Goal: Check status: Check status

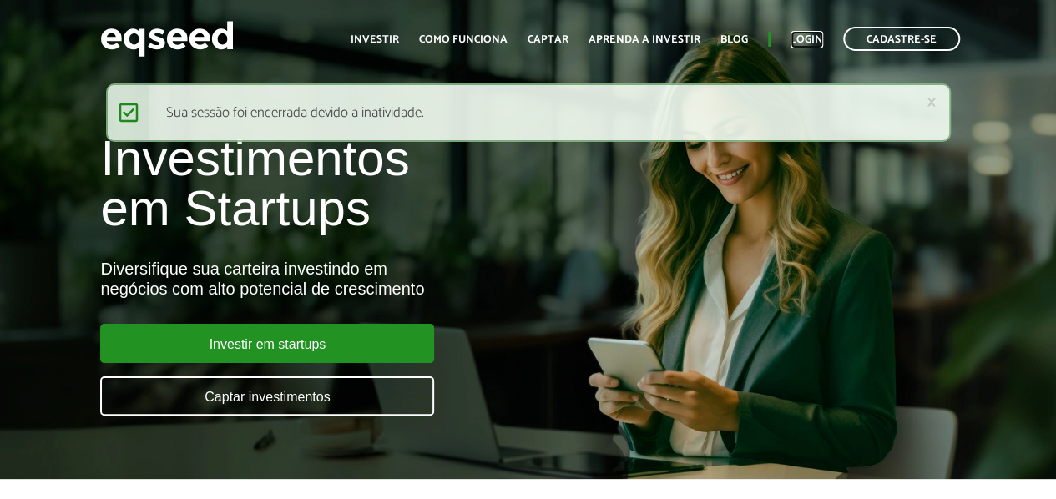
click at [808, 38] on link "Login" at bounding box center [806, 39] width 33 height 11
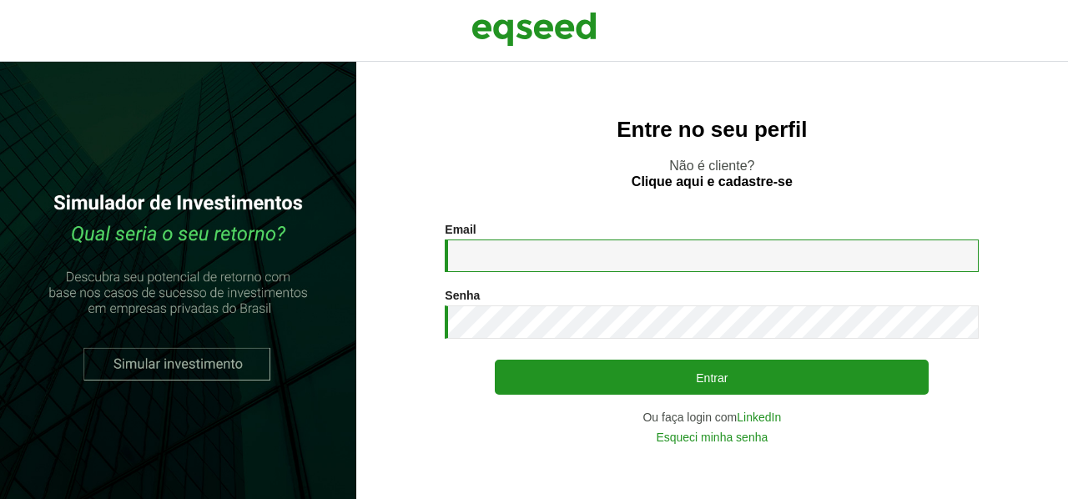
type input "**********"
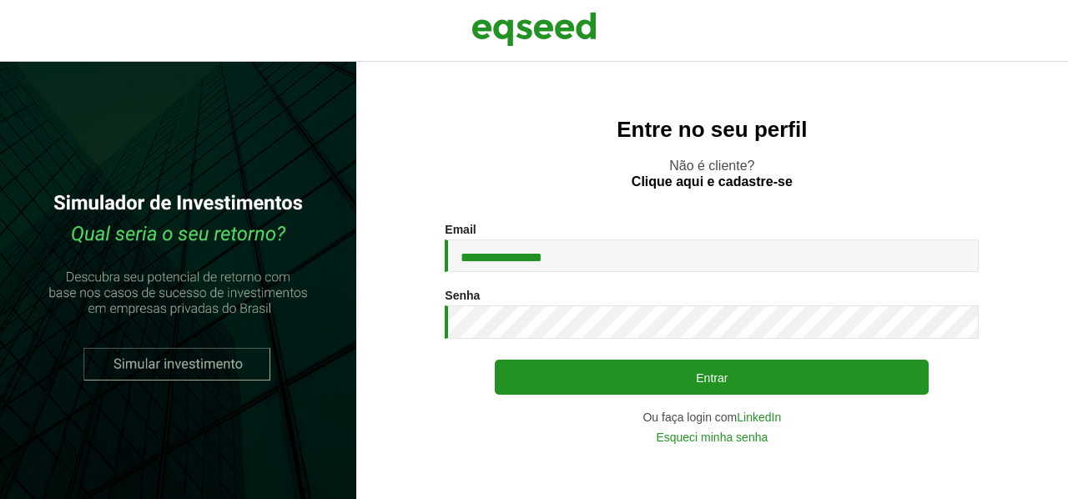
click at [964, 370] on div "**********" at bounding box center [712, 333] width 534 height 220
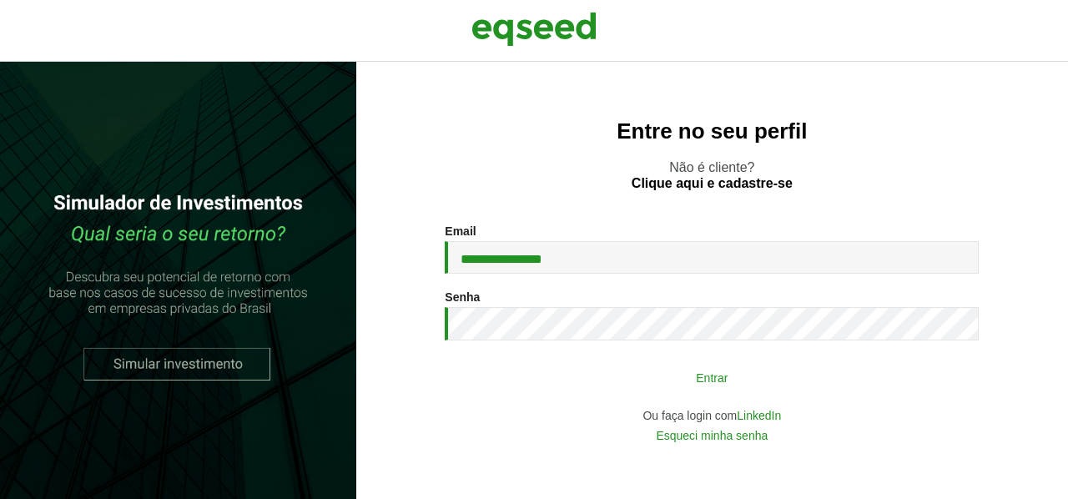
click at [780, 373] on button "Entrar" at bounding box center [712, 377] width 434 height 32
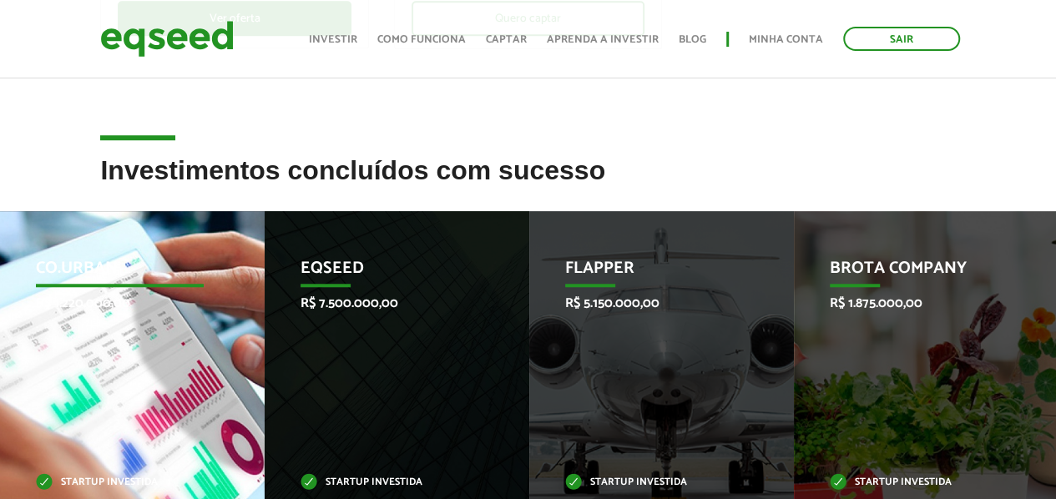
scroll to position [519, 0]
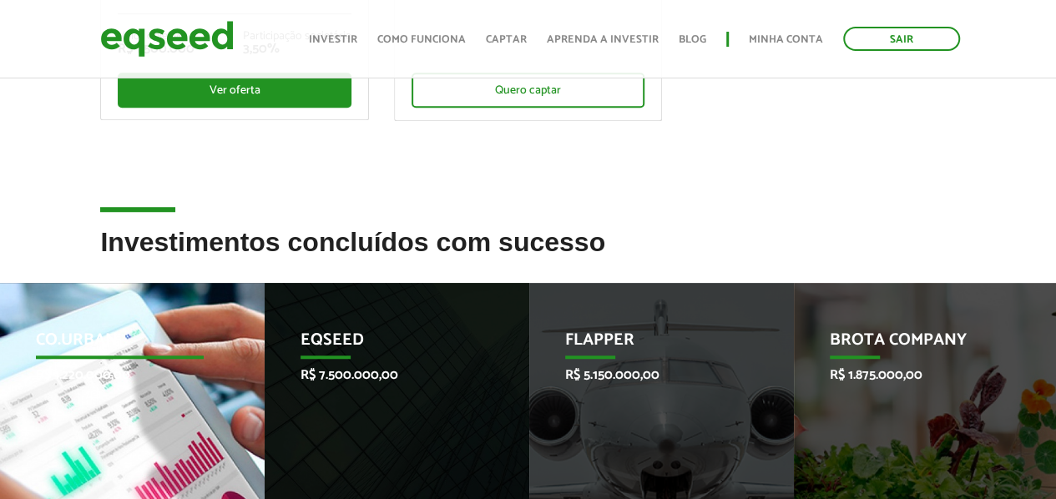
click at [109, 331] on p "Co.Urban" at bounding box center [120, 345] width 168 height 28
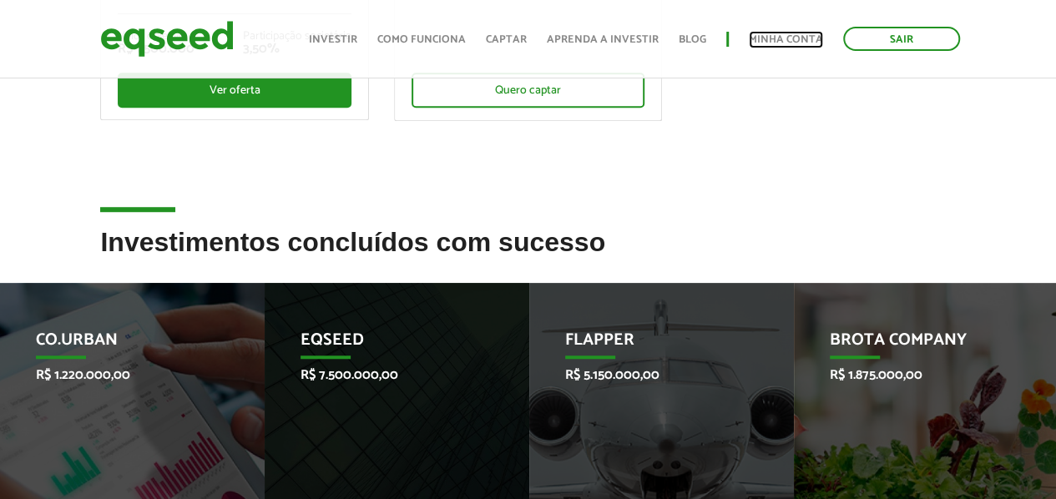
click at [772, 40] on link "Minha conta" at bounding box center [786, 39] width 74 height 11
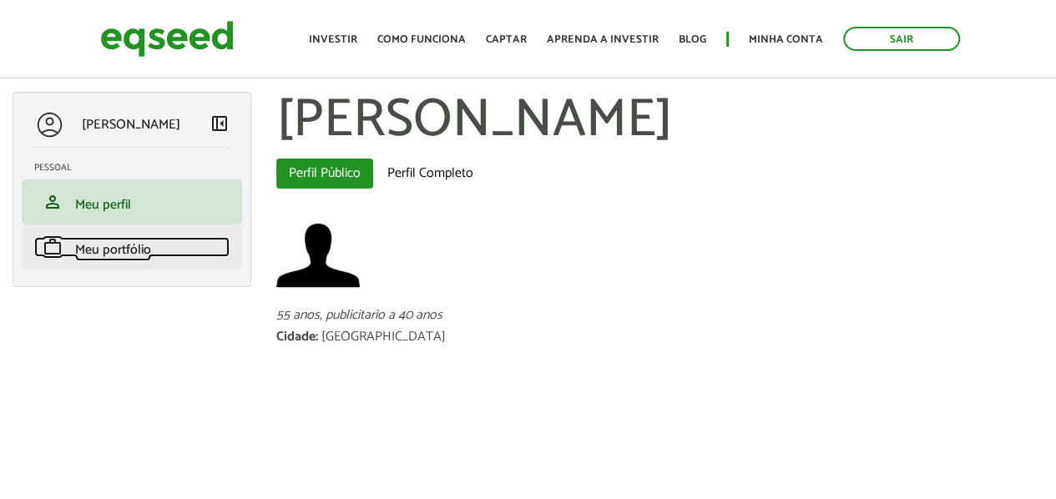
click at [120, 249] on span "Meu portfólio" at bounding box center [113, 250] width 76 height 23
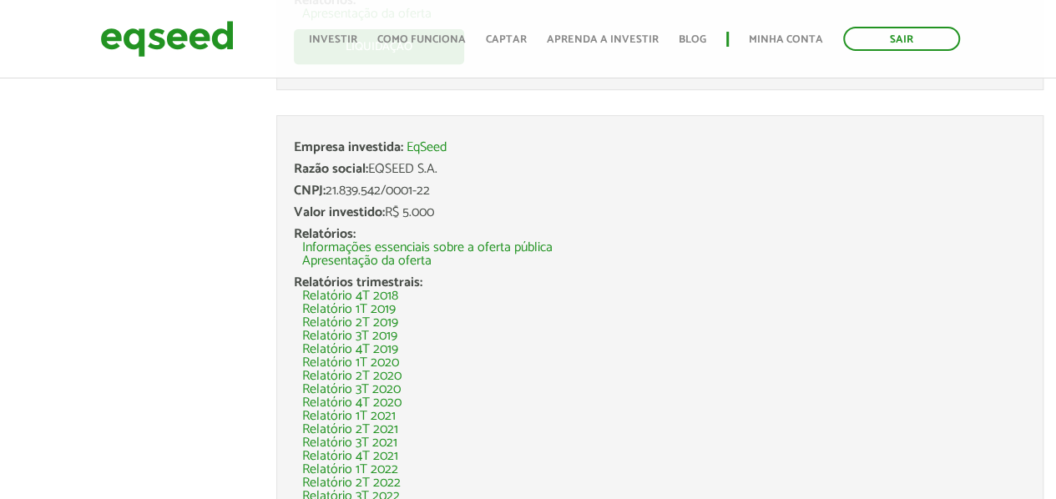
scroll to position [501, 0]
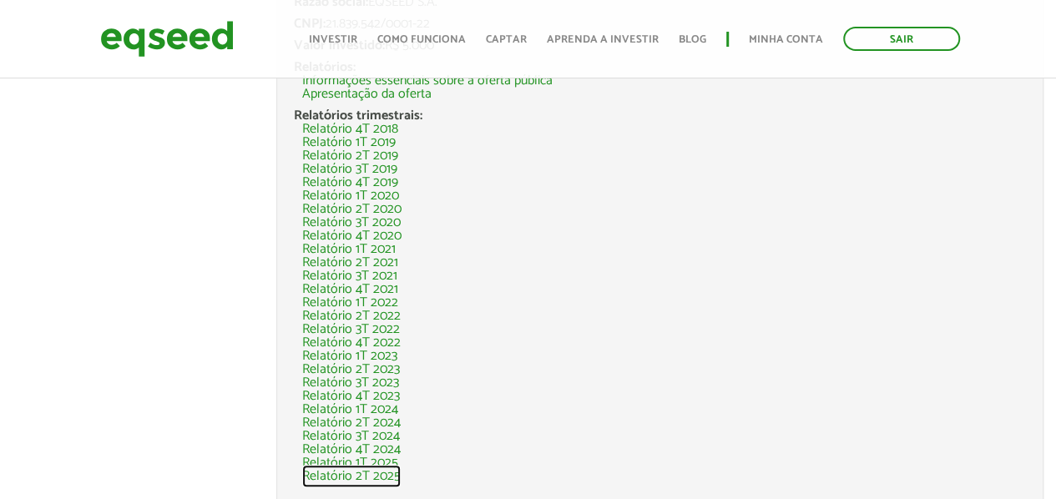
click at [377, 473] on link "Relatório 2T 2025" at bounding box center [351, 476] width 98 height 13
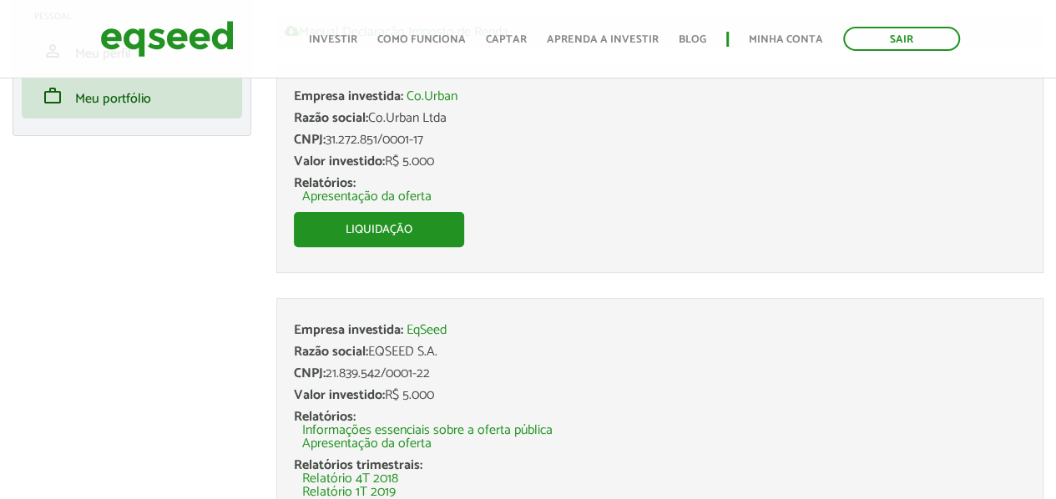
scroll to position [0, 0]
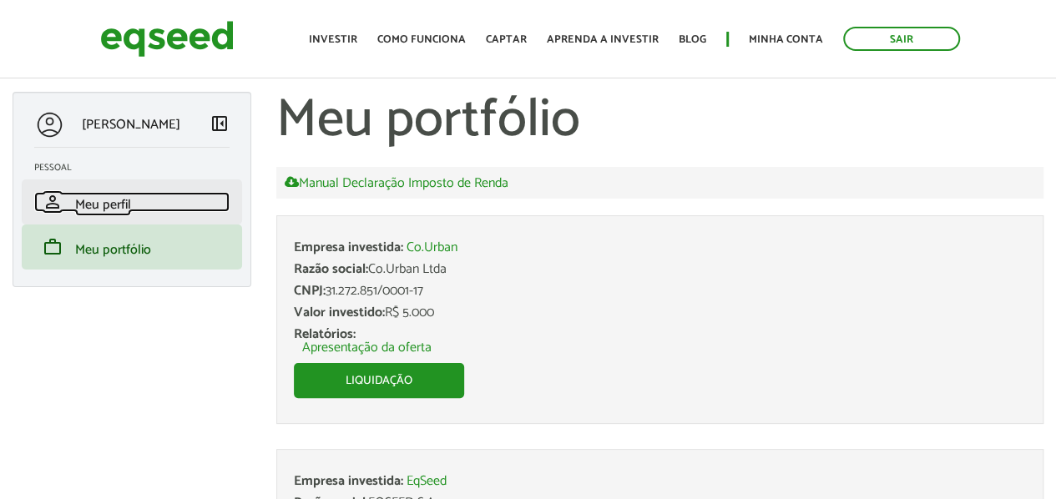
click at [104, 211] on span "Meu perfil" at bounding box center [103, 205] width 56 height 23
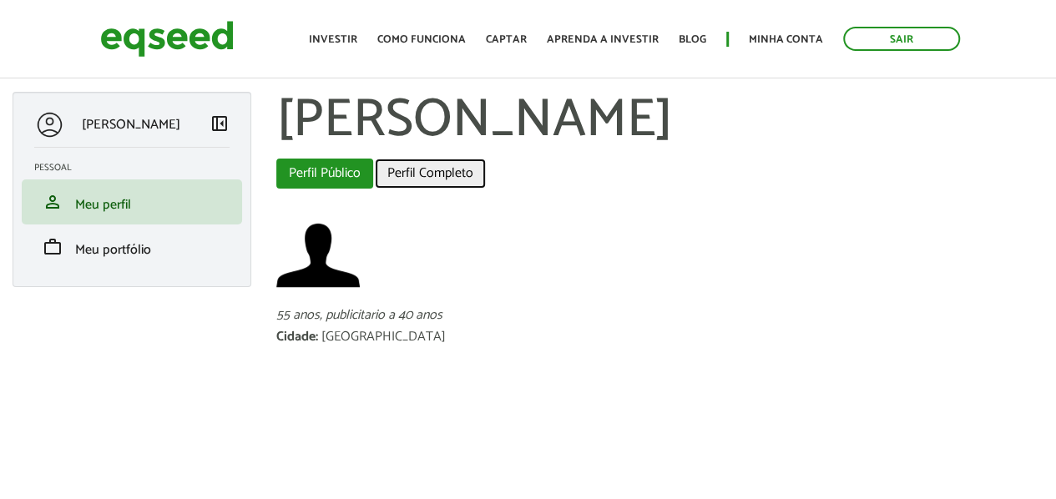
click at [403, 171] on link "Perfil Completo" at bounding box center [430, 174] width 111 height 30
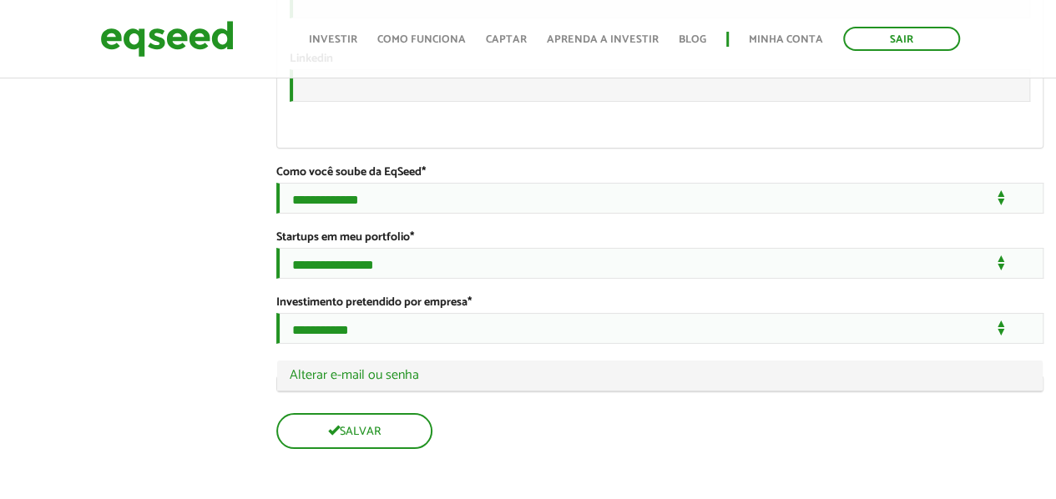
scroll to position [3213, 0]
